Goal: Check status: Check status

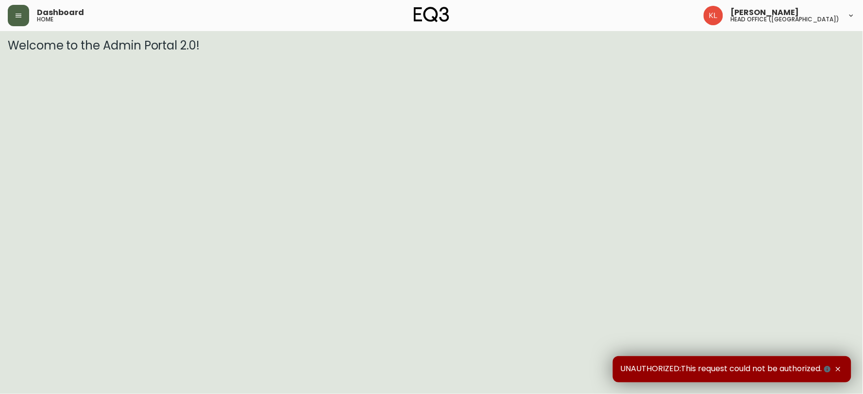
click at [8, 17] on button "button" at bounding box center [18, 15] width 21 height 21
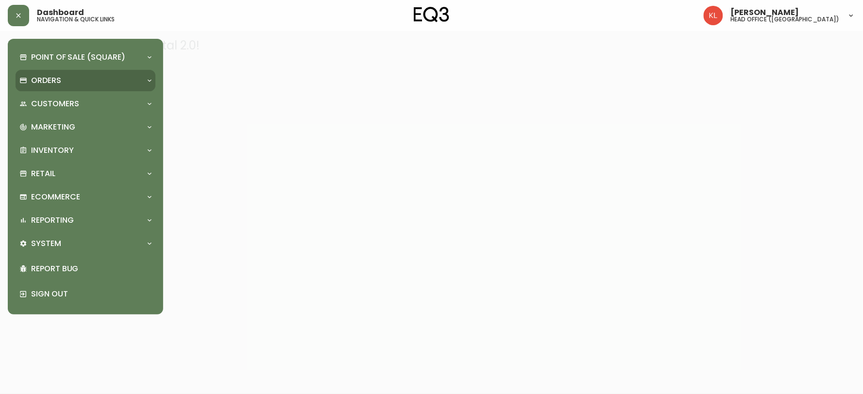
click at [69, 85] on div "Orders" at bounding box center [80, 80] width 122 height 11
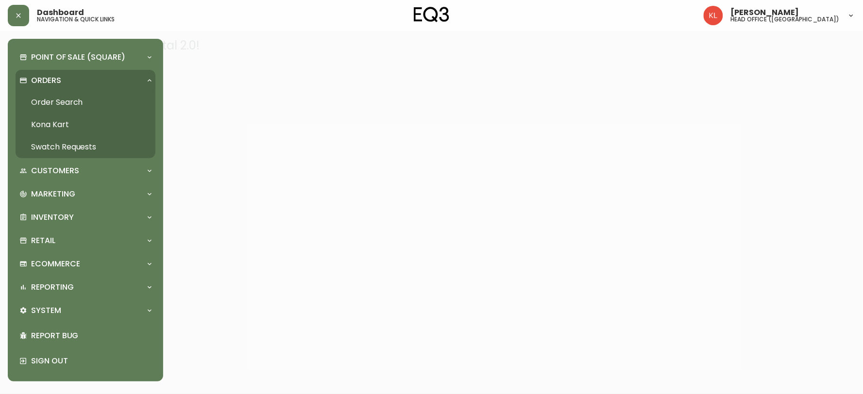
click at [64, 109] on link "Order Search" at bounding box center [86, 102] width 140 height 22
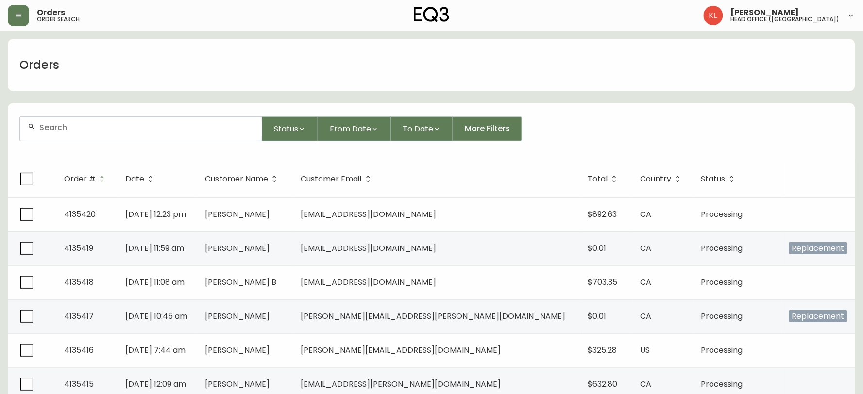
click at [93, 135] on div at bounding box center [141, 129] width 242 height 24
paste input "4134374"
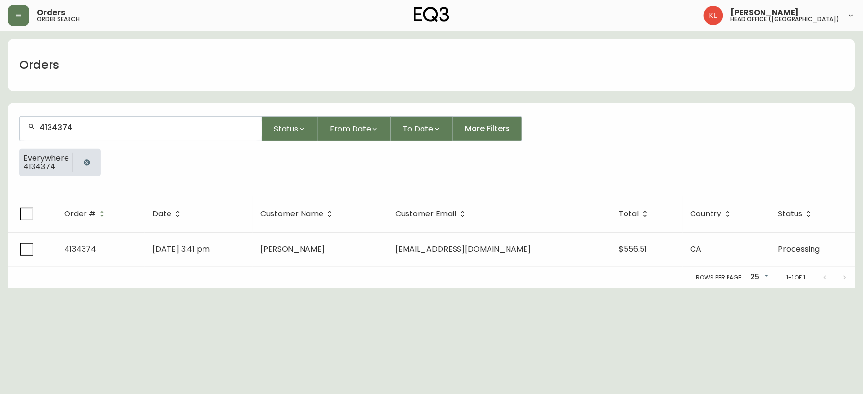
type input "4134374"
click at [360, 272] on div "Rows per page: 25 25 1-1 of 1" at bounding box center [431, 277] width 847 height 21
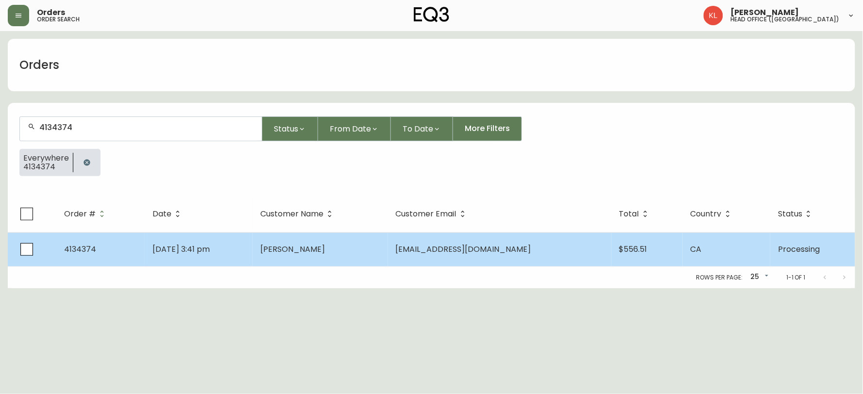
click at [379, 247] on td "[PERSON_NAME]" at bounding box center [319, 250] width 135 height 34
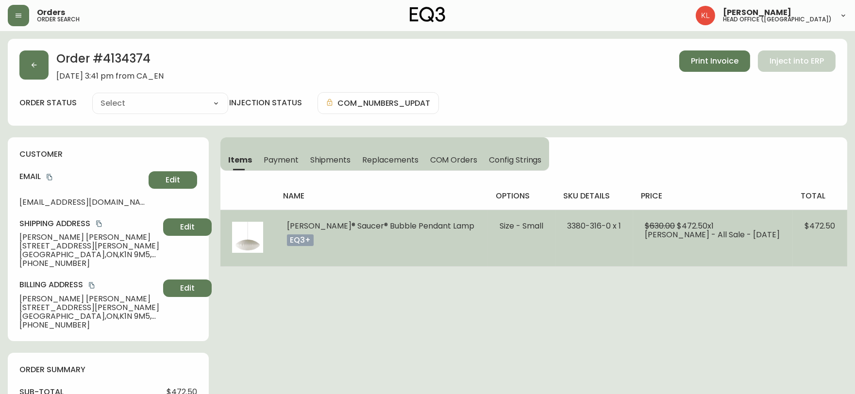
type input "Processing"
select select "PROCESSING"
